Goal: Download file/media

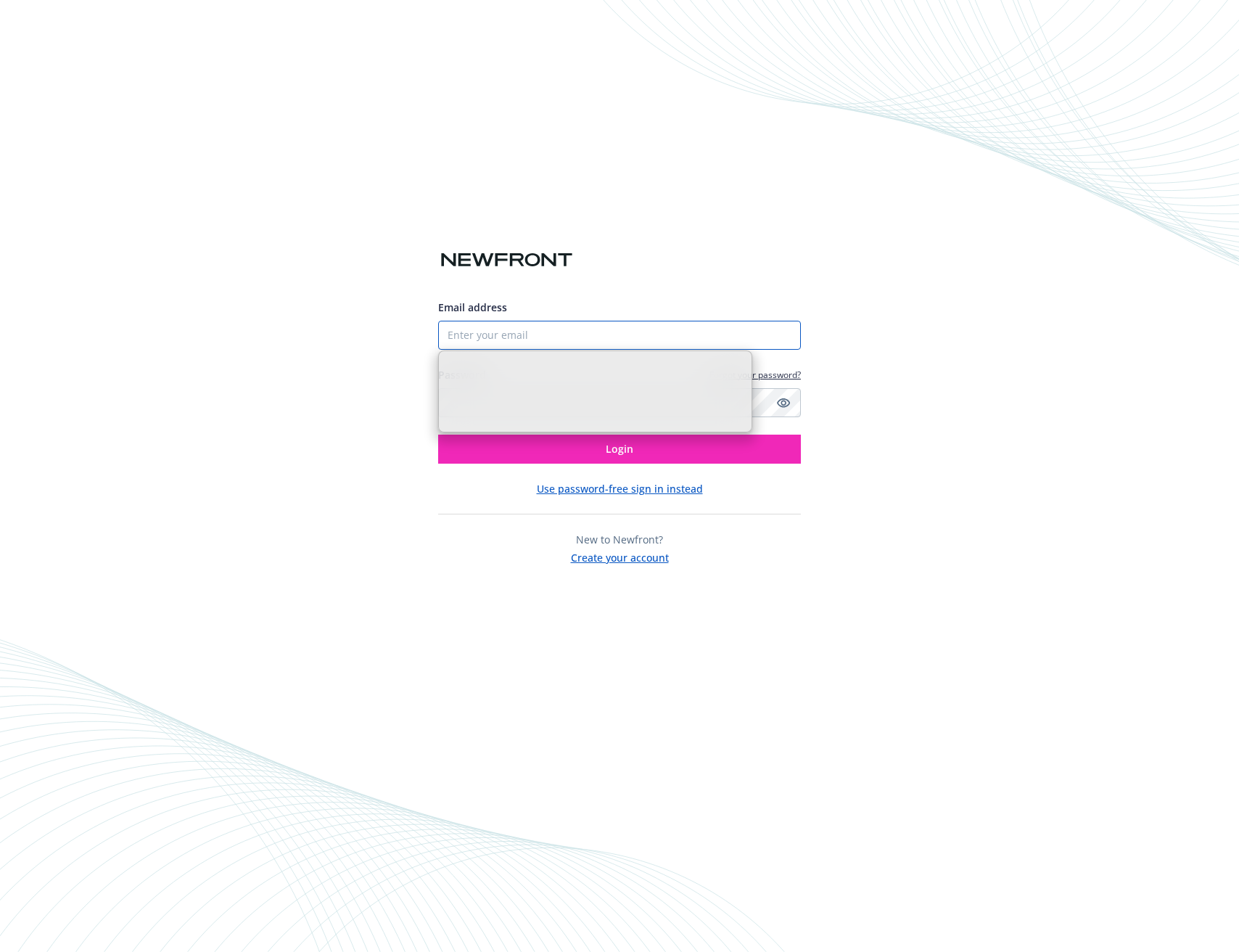
type input "[PERSON_NAME][EMAIL_ADDRESS][PERSON_NAME][DOMAIN_NAME]"
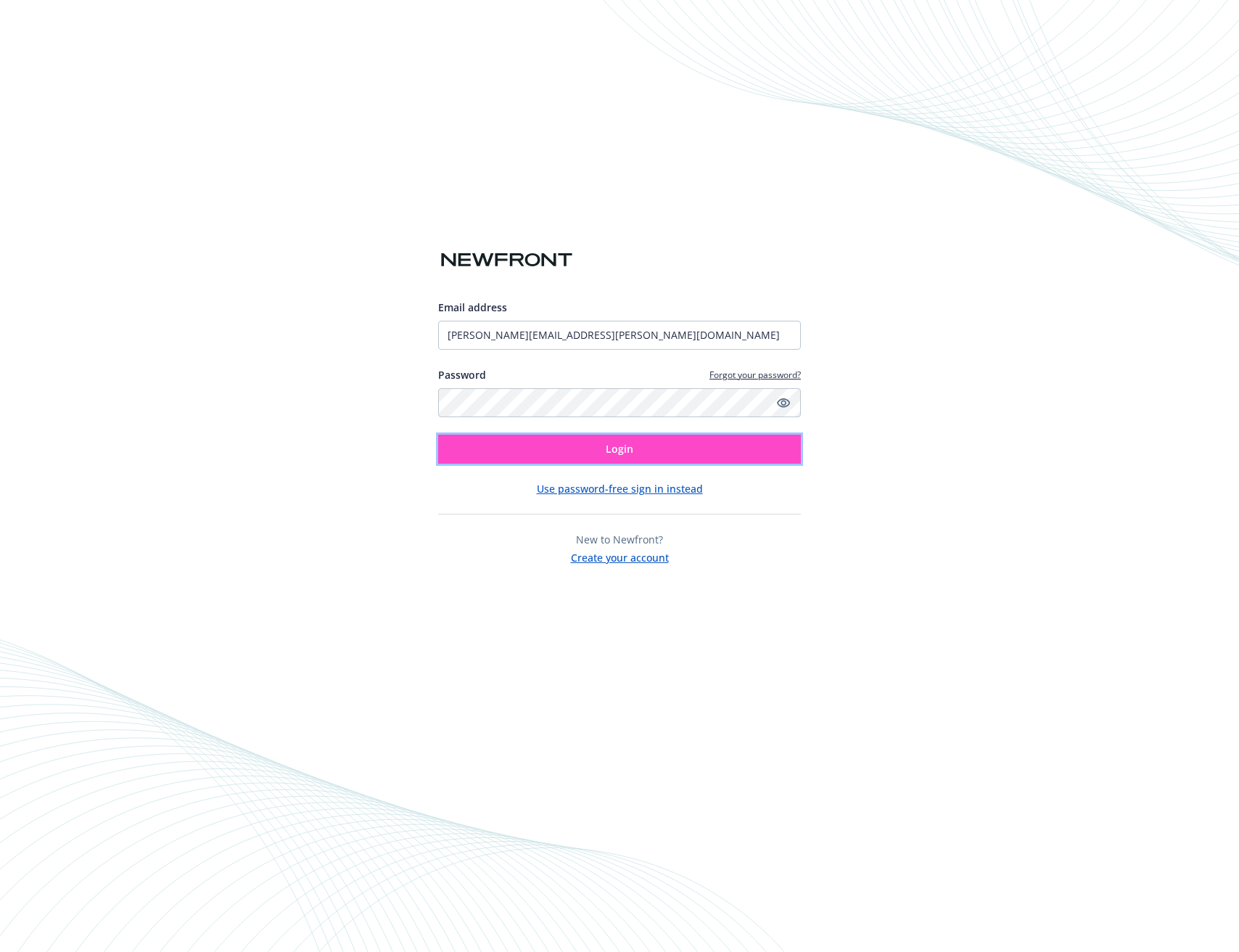
click at [569, 451] on button "Login" at bounding box center [619, 449] width 362 height 29
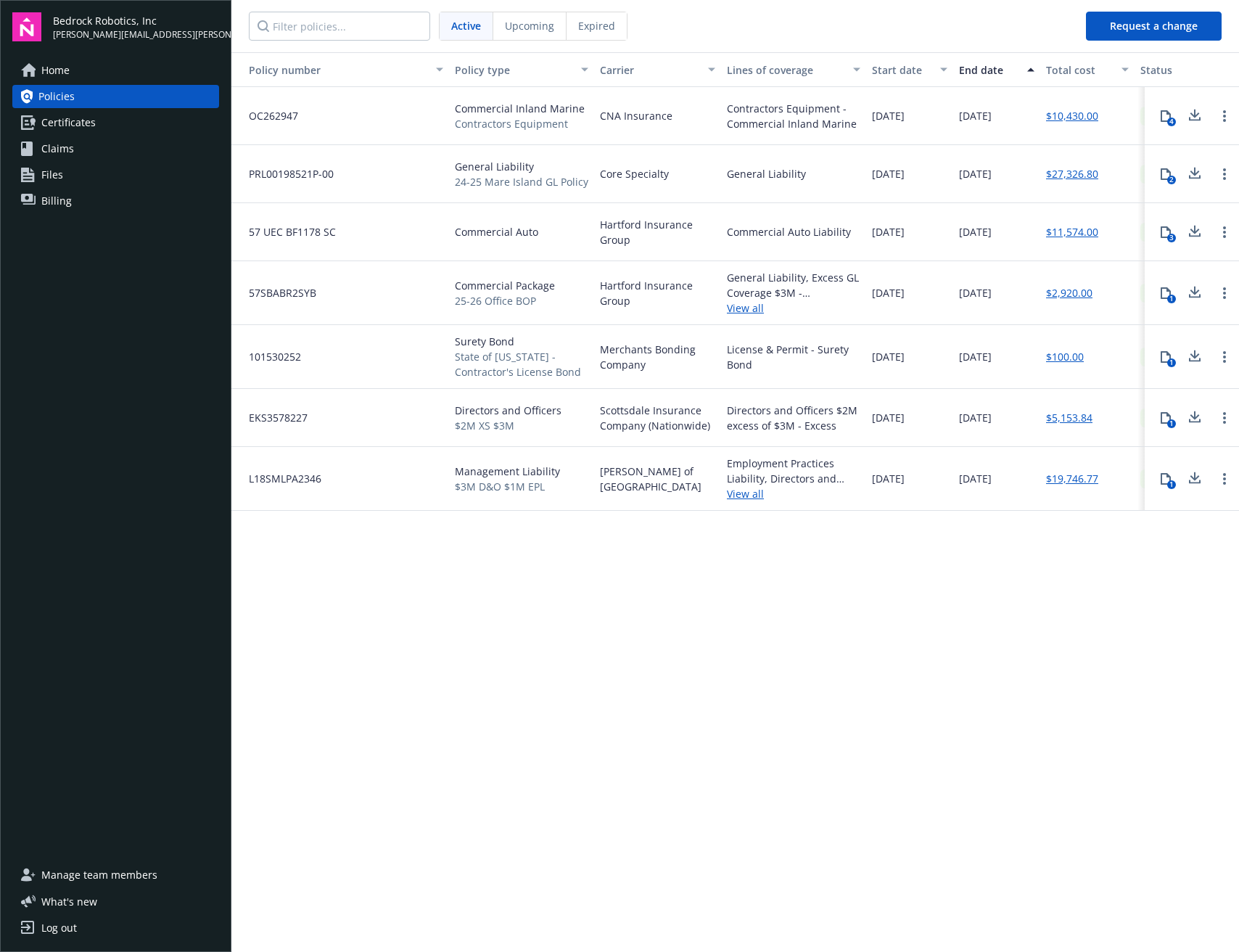
click at [1189, 414] on icon at bounding box center [1194, 417] width 17 height 18
